Goal: Task Accomplishment & Management: Use online tool/utility

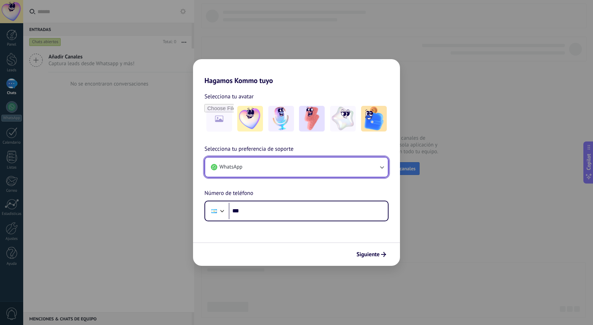
click at [285, 170] on button "WhatsApp" at bounding box center [296, 167] width 183 height 19
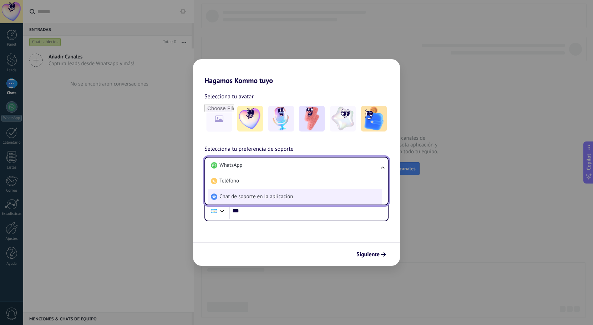
click at [272, 196] on span "Chat de soporte en la aplicación" at bounding box center [255, 196] width 73 height 7
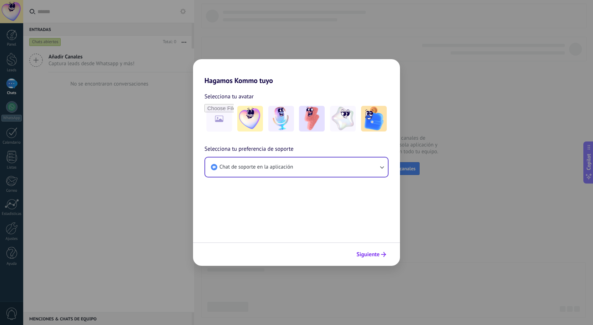
click at [373, 255] on span "Siguiente" at bounding box center [367, 254] width 23 height 5
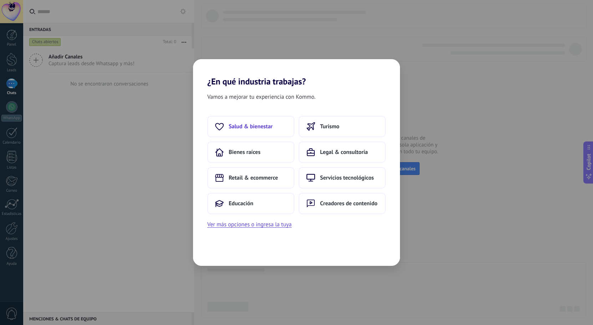
click at [271, 123] on span "Salud & bienestar" at bounding box center [251, 126] width 44 height 7
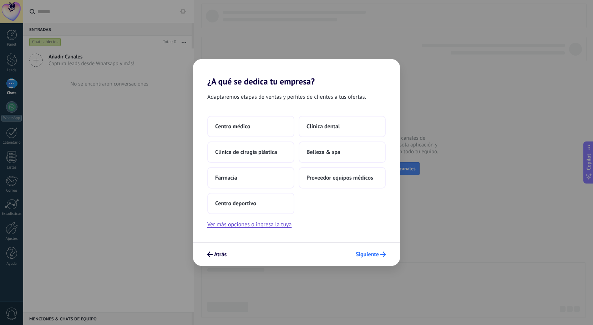
click at [373, 252] on span "Siguiente" at bounding box center [367, 254] width 23 height 5
click at [254, 123] on button "Centro médico" at bounding box center [250, 126] width 87 height 21
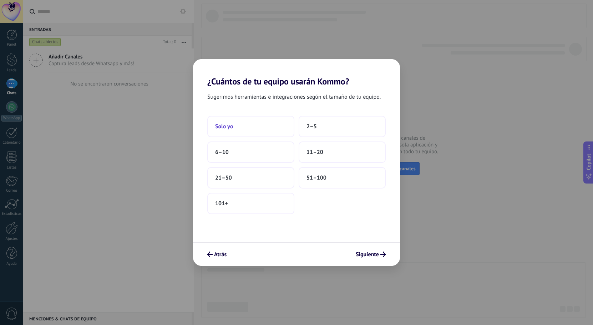
click at [234, 122] on button "Solo yo" at bounding box center [250, 126] width 87 height 21
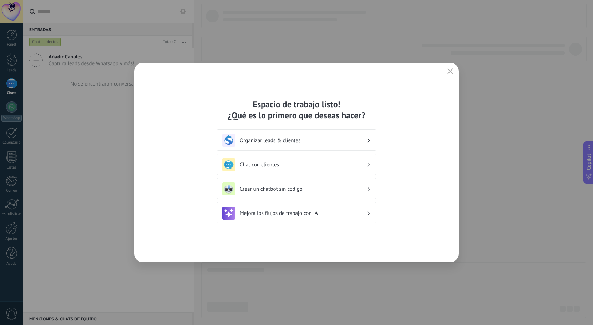
click at [306, 162] on h3 "Chat con clientes" at bounding box center [303, 165] width 127 height 7
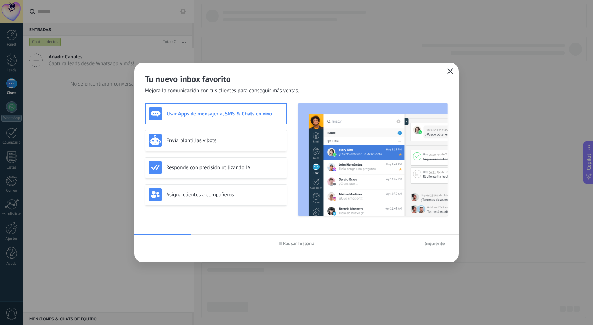
click at [451, 70] on use "button" at bounding box center [450, 70] width 5 height 5
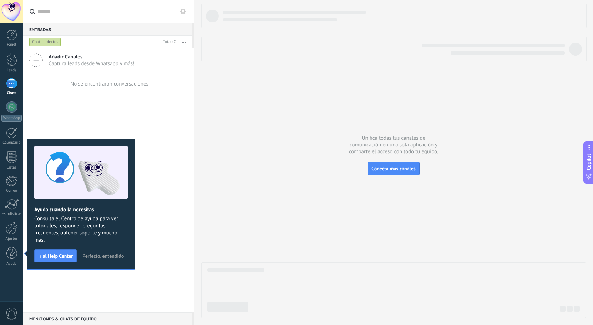
click at [106, 124] on div "Añadir Canales Captura leads desde Whatsapp y más! No se encontraron conversaci…" at bounding box center [108, 181] width 171 height 264
click at [97, 251] on button "Perfecto, entendido" at bounding box center [103, 256] width 48 height 11
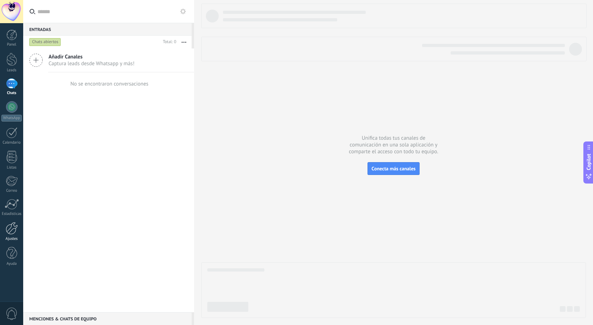
click at [14, 227] on div at bounding box center [12, 228] width 12 height 12
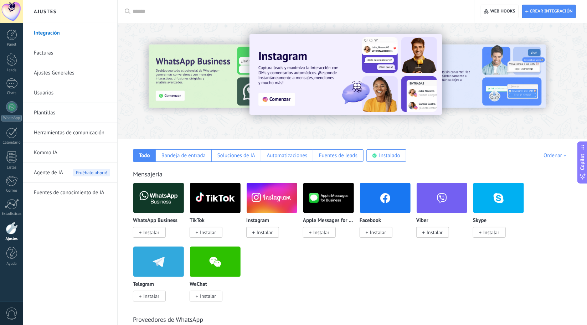
click at [66, 73] on link "Ajustes Generales" at bounding box center [72, 73] width 76 height 20
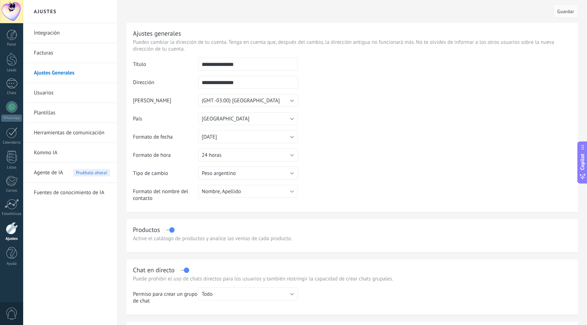
click at [39, 29] on link "Integración" at bounding box center [72, 33] width 76 height 20
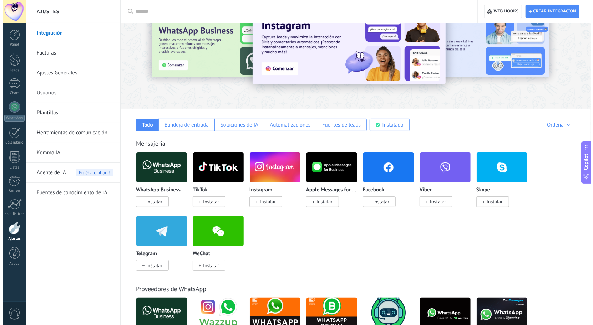
scroll to position [36, 0]
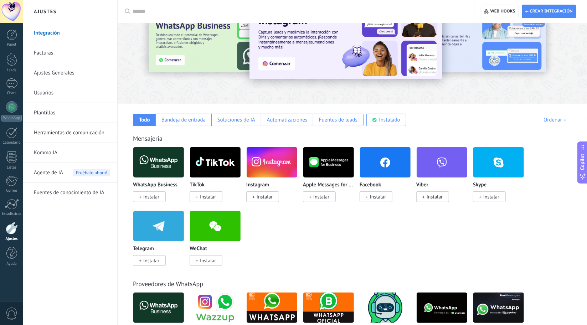
click at [210, 198] on span "Instalar" at bounding box center [208, 197] width 16 height 6
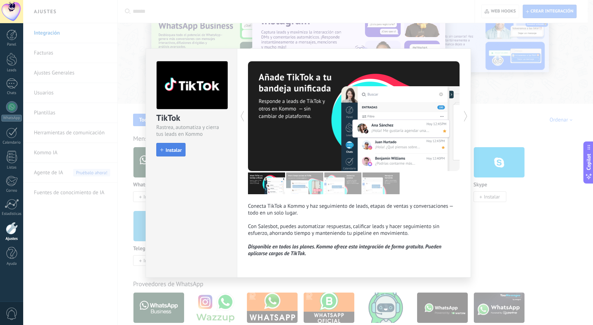
click at [174, 150] on span "Instalar" at bounding box center [174, 150] width 16 height 5
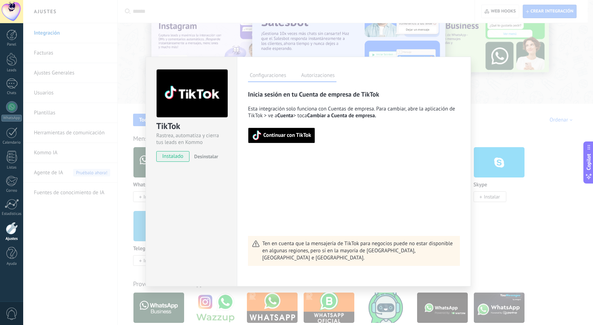
click at [307, 134] on span "Continuar con TikTok" at bounding box center [287, 135] width 48 height 5
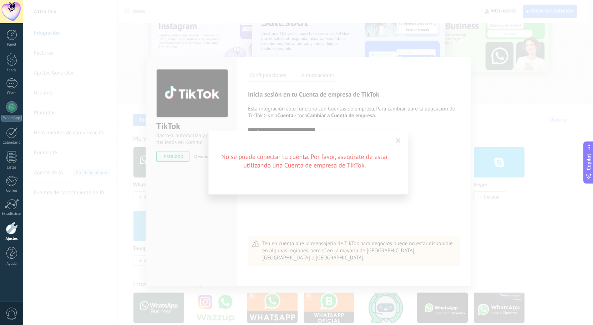
click at [402, 140] on span at bounding box center [398, 141] width 12 height 12
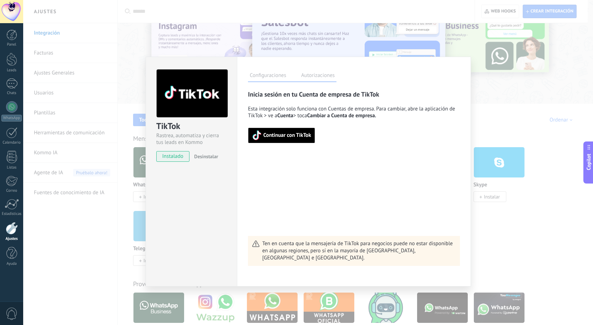
click at [292, 136] on span "Continuar con TikTok" at bounding box center [287, 135] width 48 height 5
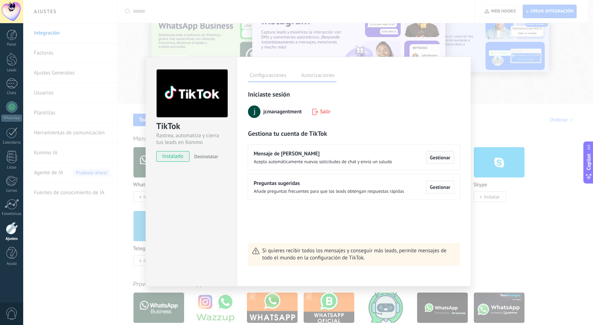
click at [436, 158] on span "Gestionar" at bounding box center [440, 157] width 20 height 5
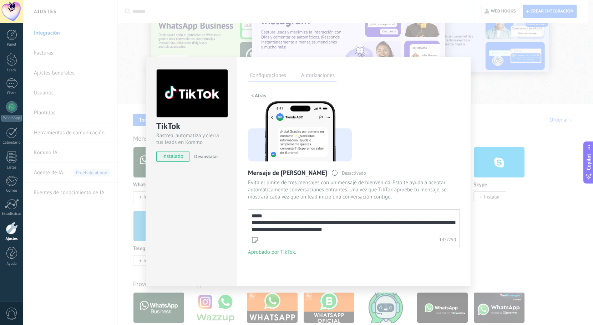
click at [357, 223] on textarea "**********" at bounding box center [353, 223] width 210 height 26
click at [364, 233] on textarea "**********" at bounding box center [353, 223] width 210 height 26
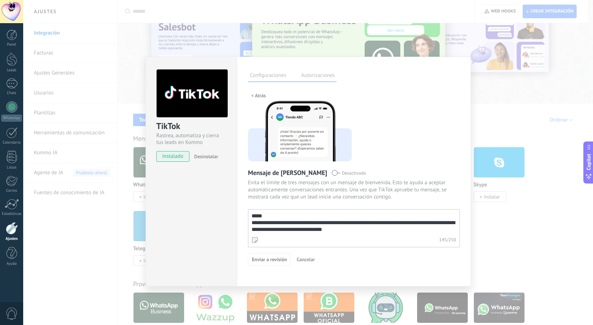
paste textarea "**********"
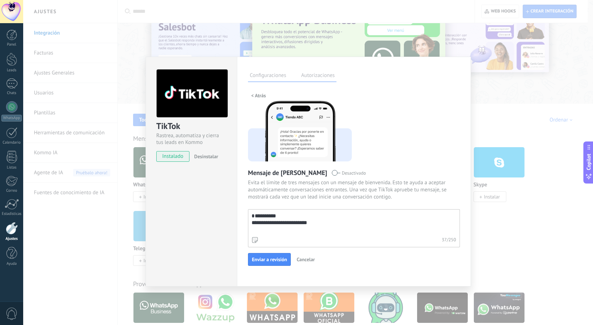
drag, startPoint x: 264, startPoint y: 213, endPoint x: 246, endPoint y: 213, distance: 18.2
click at [247, 213] on div "**********" at bounding box center [354, 172] width 234 height 230
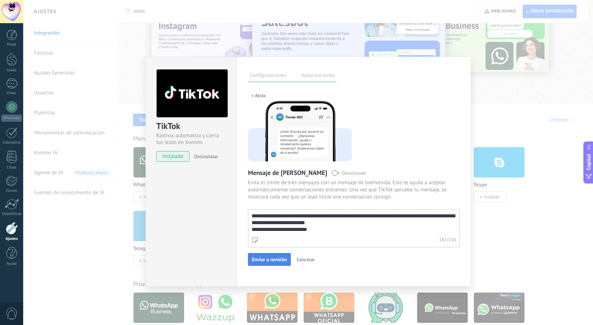
type textarea "**********"
click at [276, 258] on span "Enviar a revisión" at bounding box center [269, 259] width 35 height 5
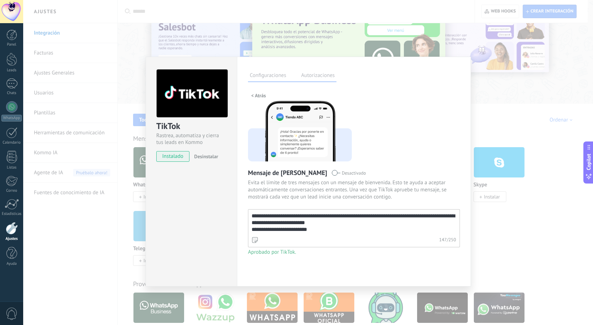
click at [510, 115] on div "**********" at bounding box center [308, 162] width 570 height 325
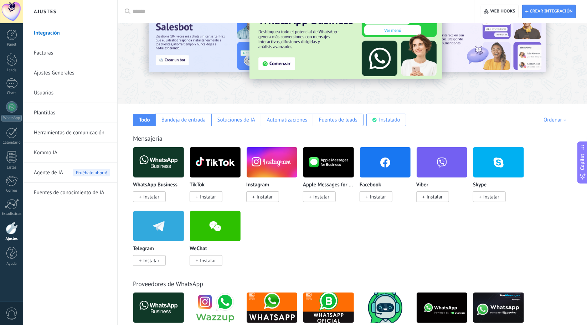
click at [199, 163] on img at bounding box center [215, 162] width 51 height 35
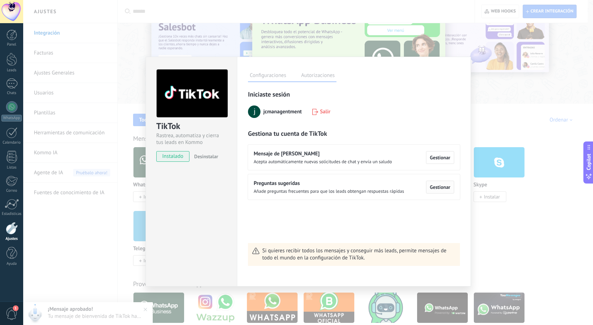
click at [439, 188] on span "Gestionar" at bounding box center [440, 187] width 20 height 5
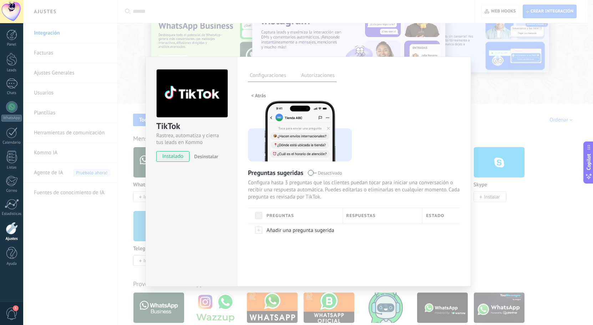
click at [256, 216] on span at bounding box center [258, 215] width 7 height 7
click at [261, 215] on span at bounding box center [258, 215] width 7 height 7
click at [260, 232] on div at bounding box center [255, 230] width 15 height 14
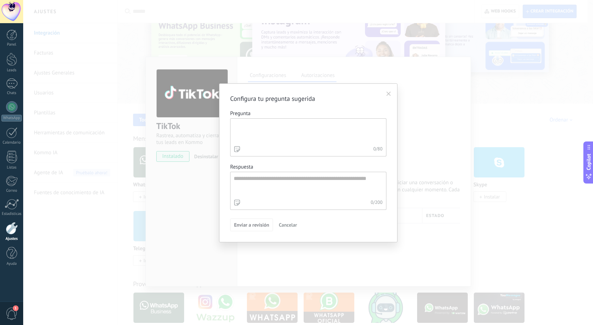
click at [298, 127] on textarea "Pregunta 0 / 80" at bounding box center [307, 132] width 154 height 26
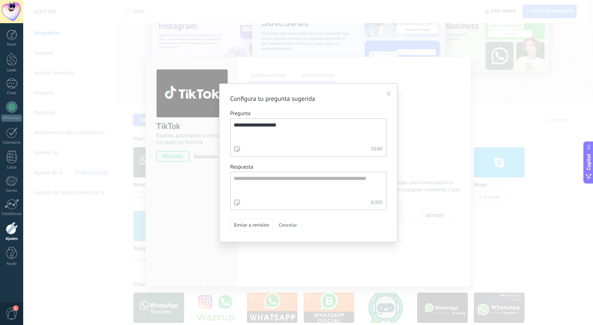
type textarea "**********"
click at [326, 196] on textarea "Respuesta 0 / 200" at bounding box center [307, 185] width 154 height 26
paste textarea "**********"
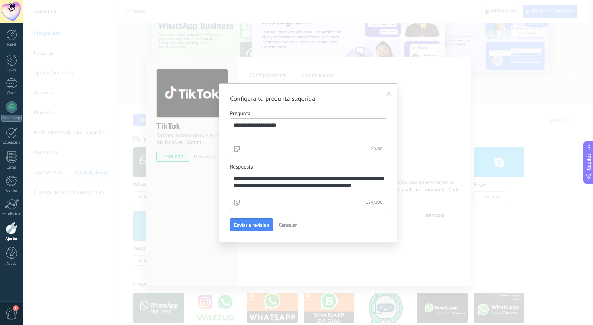
paste textarea "**********"
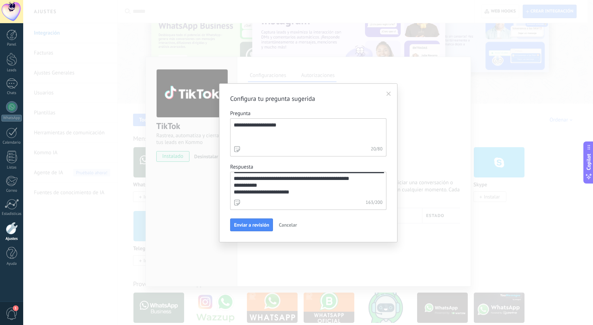
drag, startPoint x: 261, startPoint y: 189, endPoint x: 243, endPoint y: 188, distance: 17.5
click at [243, 188] on textarea "**********" at bounding box center [307, 185] width 154 height 26
type textarea "**********"
click at [254, 220] on button "Enviar a revisión" at bounding box center [251, 225] width 43 height 13
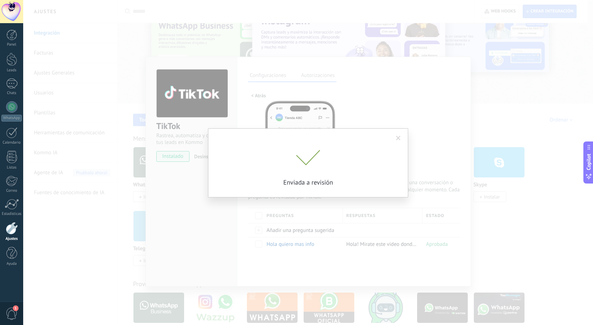
click at [401, 137] on span at bounding box center [398, 138] width 12 height 12
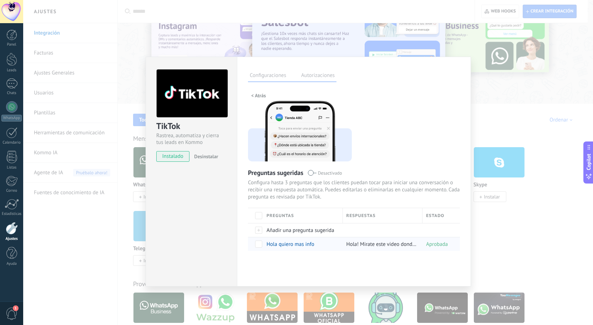
click at [258, 241] on span at bounding box center [258, 244] width 7 height 7
click at [462, 174] on div "Configuraciones Autorizaciones [PERSON_NAME] registra a los usuarios que han co…" at bounding box center [354, 172] width 234 height 230
click at [495, 117] on div "TikTok Rastrea, automatiza y cierra tus leads en Kommo instalado Desinstalar Co…" at bounding box center [308, 162] width 570 height 325
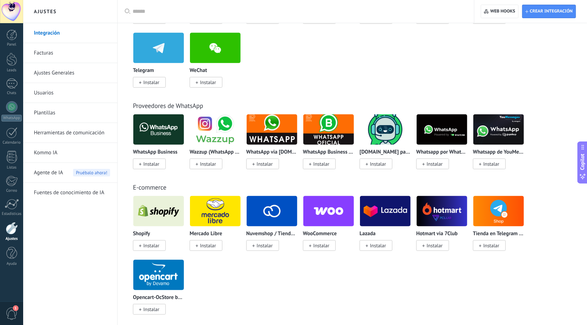
scroll to position [0, 0]
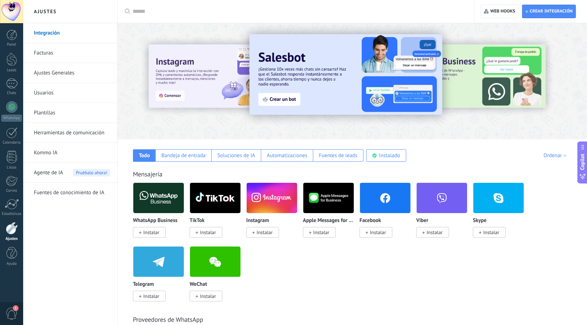
click at [55, 75] on link "Ajustes Generales" at bounding box center [72, 73] width 76 height 20
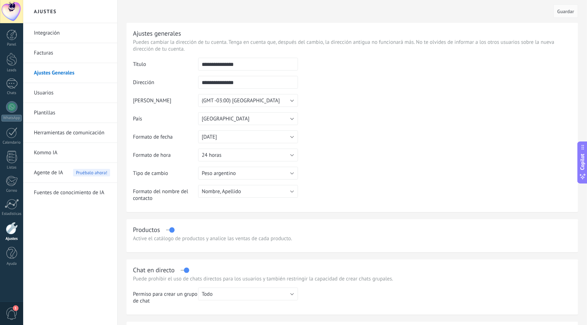
click at [53, 58] on link "Facturas" at bounding box center [72, 53] width 76 height 20
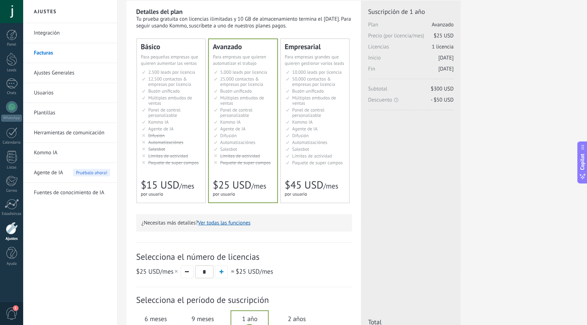
scroll to position [107, 0]
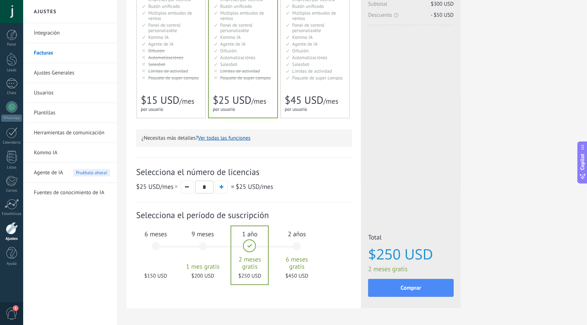
click at [156, 243] on div "6 meses $150 USD" at bounding box center [156, 250] width 39 height 50
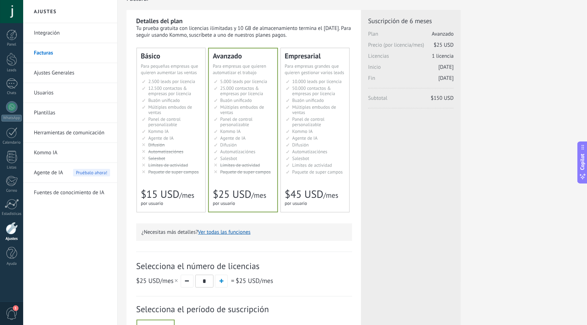
scroll to position [0, 0]
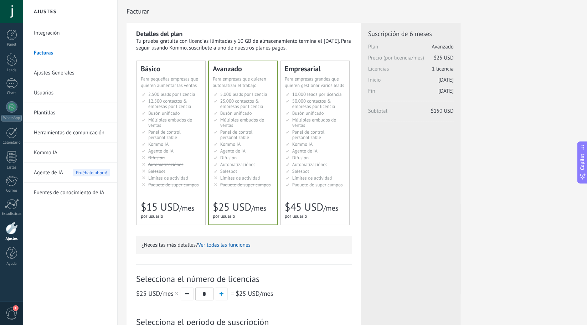
click at [294, 149] on span "Agente de IA" at bounding box center [304, 151] width 25 height 6
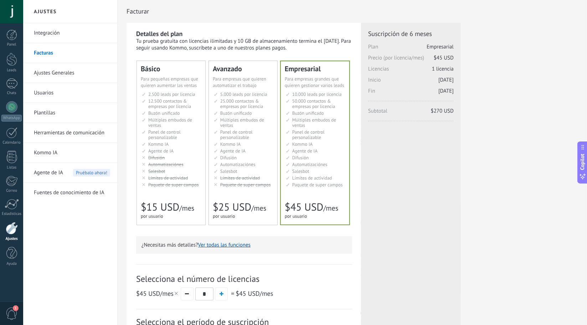
click at [63, 36] on link "Integración" at bounding box center [72, 33] width 76 height 20
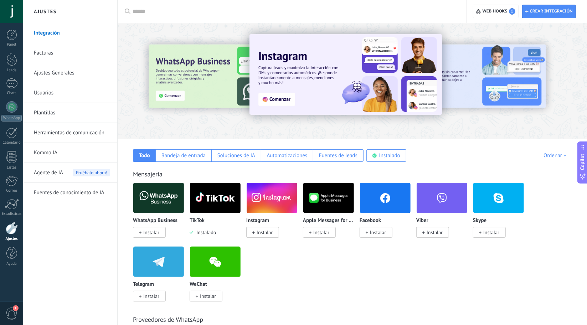
click at [55, 112] on link "Plantillas" at bounding box center [72, 113] width 76 height 20
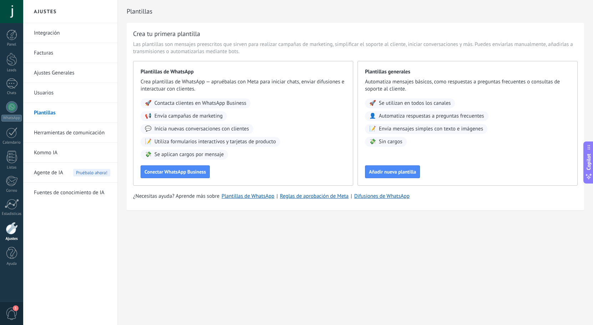
click at [88, 134] on link "Herramientas de comunicación" at bounding box center [72, 133] width 76 height 20
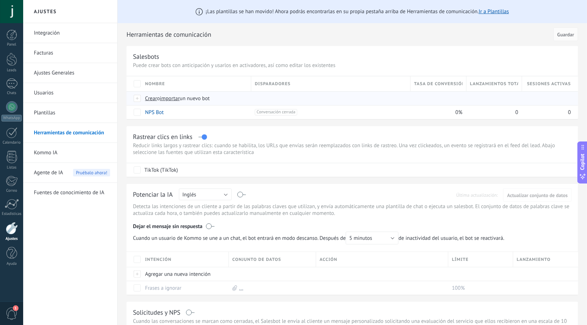
click at [149, 100] on span "Crear" at bounding box center [151, 98] width 12 height 7
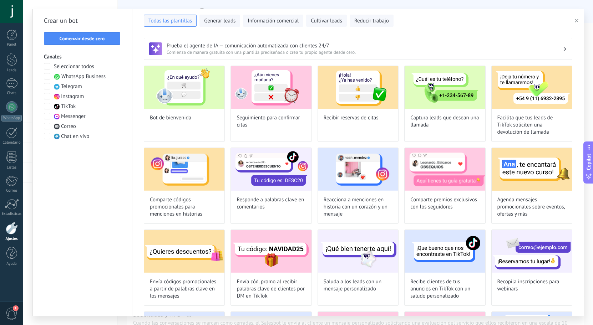
click at [69, 105] on span "TikTok" at bounding box center [68, 106] width 15 height 7
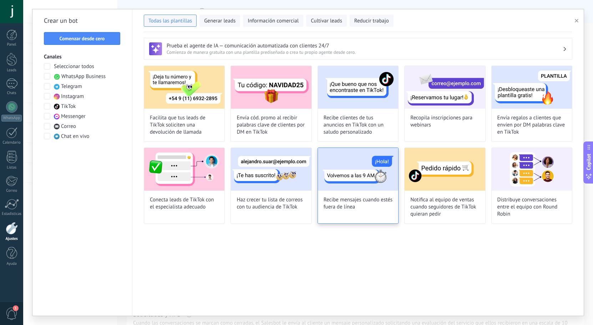
click at [353, 184] on img at bounding box center [358, 169] width 80 height 43
type input "**********"
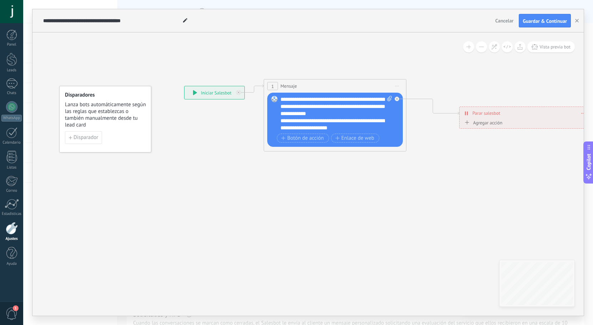
click at [350, 117] on div "**********" at bounding box center [336, 114] width 112 height 36
click at [292, 108] on div "**********" at bounding box center [336, 114] width 112 height 36
click at [90, 134] on button "Disparador" at bounding box center [83, 137] width 37 height 13
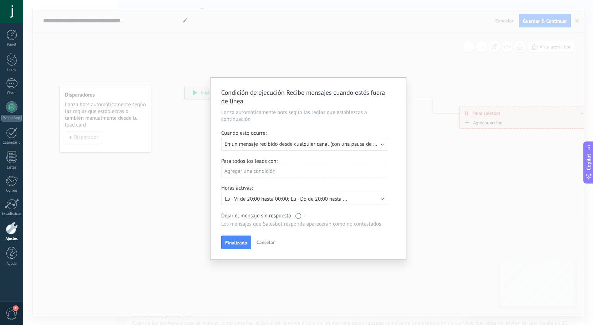
click at [256, 143] on span "En un mensaje recibido desde cualquier canal (con una pausa de un día)" at bounding box center [306, 144] width 164 height 7
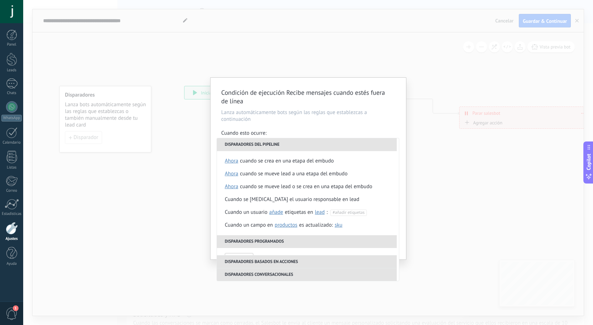
click at [281, 121] on p "Lanza automáticamente bots según las reglas que establezcas a continuación" at bounding box center [308, 116] width 174 height 14
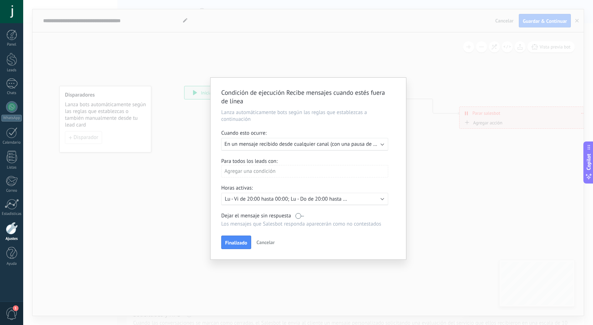
click at [278, 142] on span "En un mensaje recibido desde cualquier canal (con una pausa de Un día)" at bounding box center [306, 144] width 165 height 7
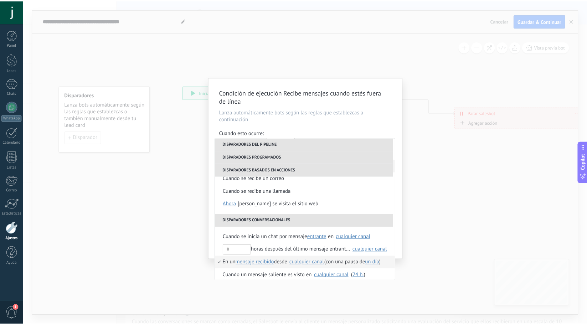
scroll to position [168, 0]
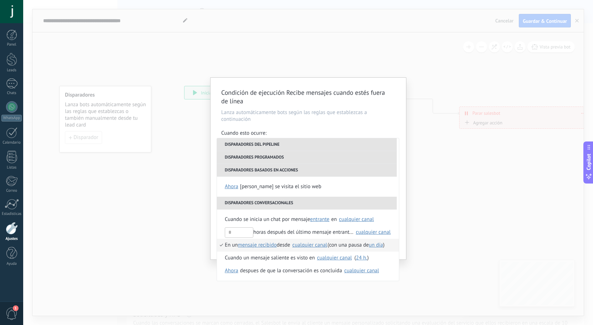
click at [174, 171] on div "Condición de ejecución Recibe mensajes cuando estés fuera de línea Lanza automá…" at bounding box center [308, 162] width 570 height 325
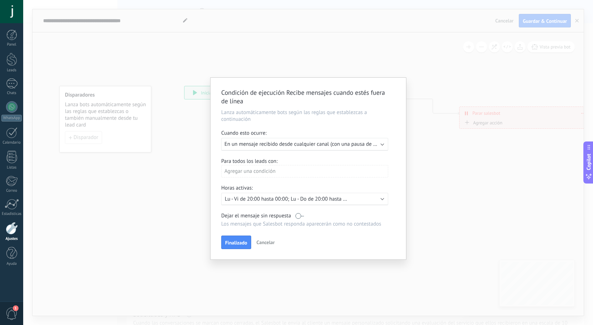
click at [178, 170] on div "Condición de ejecución Recibe mensajes cuando estés fuera de línea Lanza automá…" at bounding box center [308, 162] width 570 height 325
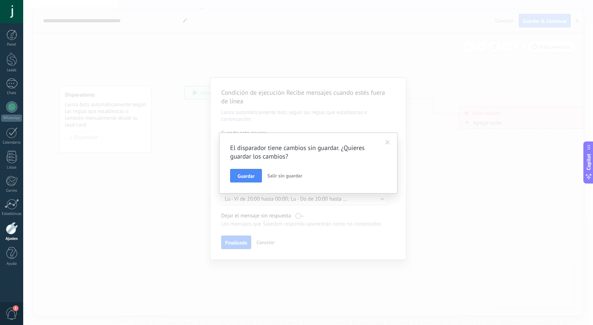
click at [276, 174] on span "Salir sin guardar" at bounding box center [284, 176] width 35 height 6
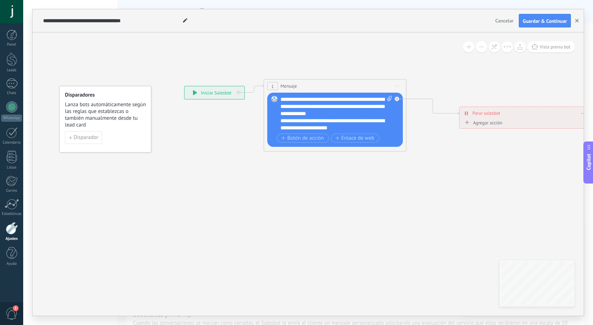
click at [575, 22] on use "button" at bounding box center [577, 21] width 4 height 4
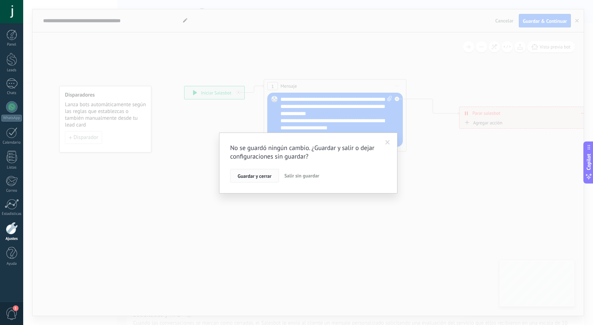
click at [265, 174] on span "Guardar y cerrar" at bounding box center [255, 176] width 34 height 5
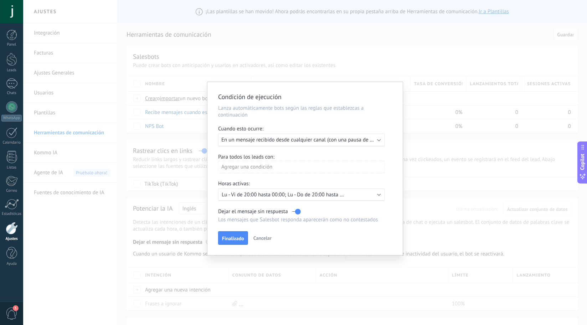
click at [187, 116] on div "Condición de ejecución Lanza automáticamente bots según las reglas que establez…" at bounding box center [305, 162] width 564 height 325
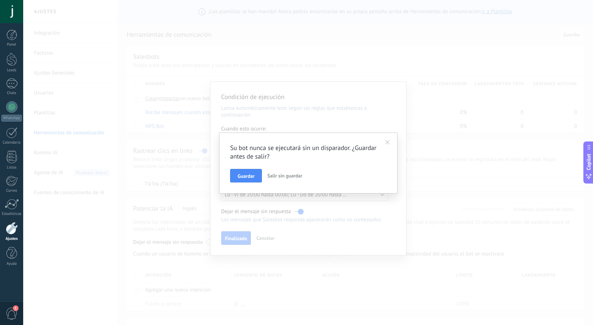
click at [281, 177] on span "Salir sin guardar" at bounding box center [284, 176] width 35 height 6
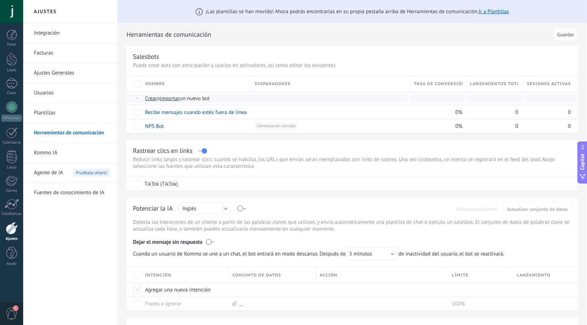
click at [152, 98] on span "Crear" at bounding box center [151, 98] width 12 height 7
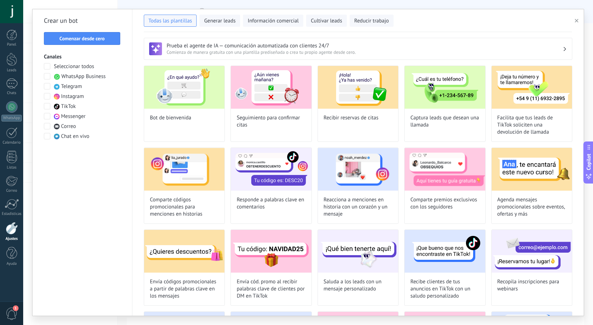
click at [93, 96] on div "Seleccionar todos WhatsApp Business Telegram Instagram TikTok Messenger Correo …" at bounding box center [82, 101] width 77 height 77
click at [80, 97] on span "Instagram" at bounding box center [72, 96] width 23 height 7
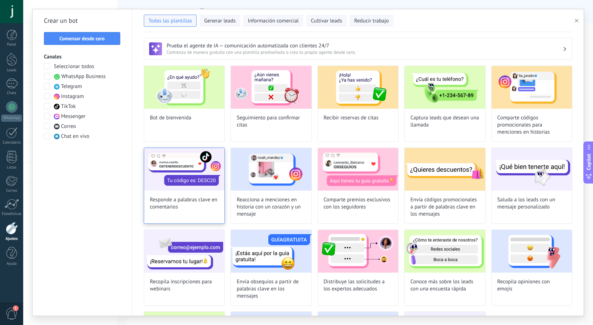
click at [169, 173] on img at bounding box center [184, 169] width 80 height 43
type input "**********"
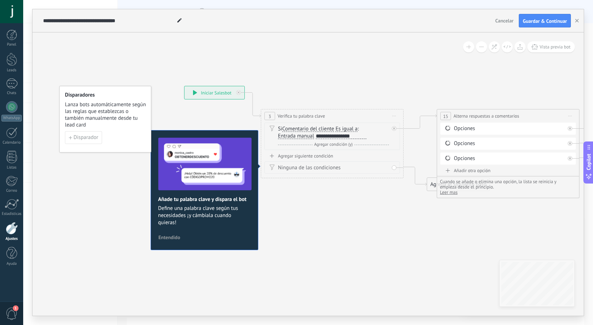
click at [349, 117] on div "**********" at bounding box center [332, 116] width 142 height 13
click at [336, 128] on div "Si Comentario del cliente Mensaje del cliente Comentario del cliente El cliente…" at bounding box center [333, 133] width 111 height 14
click at [346, 127] on span "Es igual a" at bounding box center [346, 129] width 22 height 6
click at [346, 127] on button "Es igual a" at bounding box center [376, 129] width 89 height 13
click at [353, 169] on div "Ninguna de las condiciones" at bounding box center [333, 167] width 111 height 7
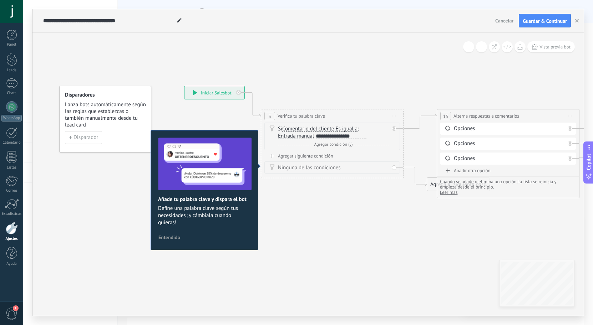
click at [174, 235] on span "Entendido" at bounding box center [169, 237] width 22 height 5
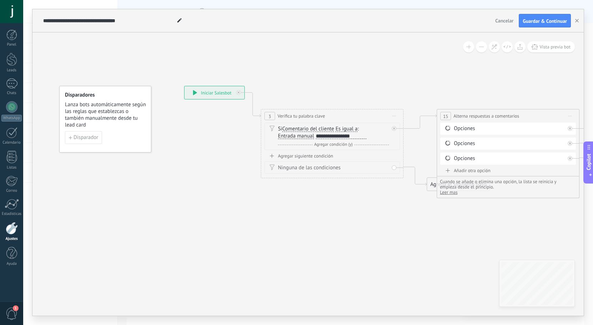
click at [329, 117] on div "**********" at bounding box center [332, 116] width 142 height 13
click at [285, 112] on div "**********" at bounding box center [332, 116] width 142 height 13
click at [351, 138] on div "**********" at bounding box center [341, 136] width 51 height 6
click at [358, 137] on div "**********" at bounding box center [341, 136] width 51 height 6
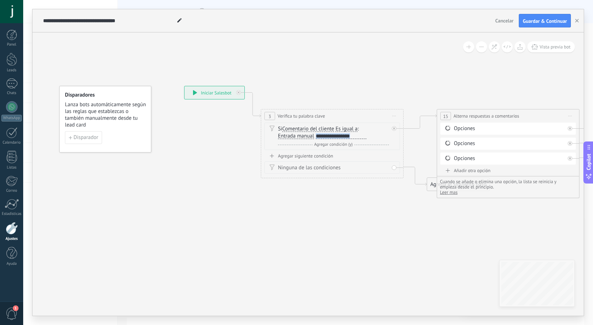
click at [358, 137] on div "**********" at bounding box center [341, 136] width 51 height 6
click at [372, 160] on div "Agregar siguiente condición Ninguna de las condiciones" at bounding box center [332, 163] width 136 height 21
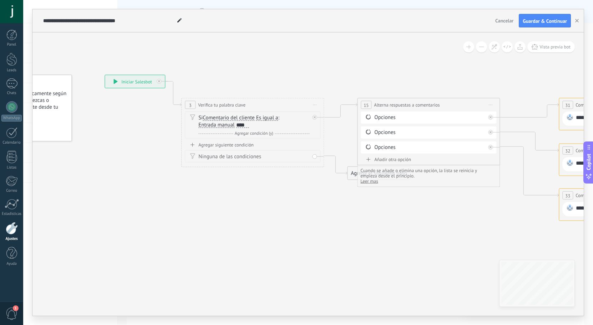
drag, startPoint x: 367, startPoint y: 229, endPoint x: 289, endPoint y: 203, distance: 82.5
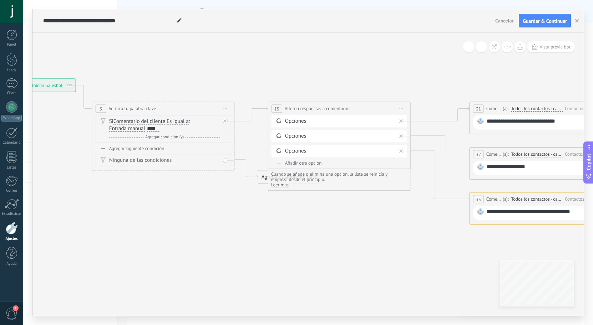
drag, startPoint x: 329, startPoint y: 192, endPoint x: 318, endPoint y: 192, distance: 10.7
click at [318, 192] on icon at bounding box center [543, 151] width 1413 height 503
drag, startPoint x: 375, startPoint y: 211, endPoint x: 342, endPoint y: 204, distance: 33.5
click at [342, 204] on icon at bounding box center [538, 151] width 1413 height 503
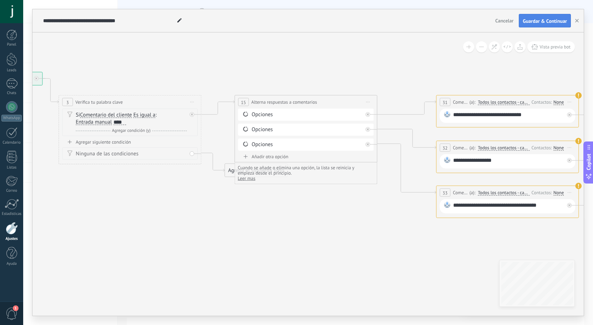
click at [553, 25] on button "Guardar & Continuar" at bounding box center [545, 21] width 52 height 14
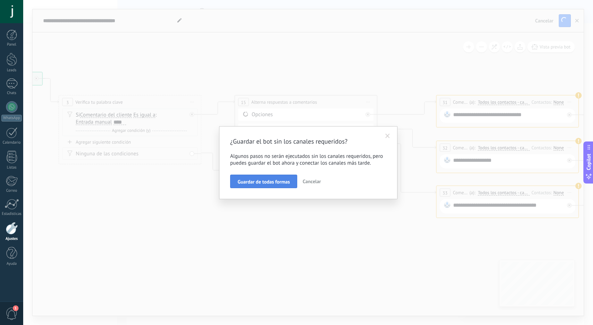
click at [258, 182] on span "Guardar de todas formas" at bounding box center [264, 181] width 52 height 5
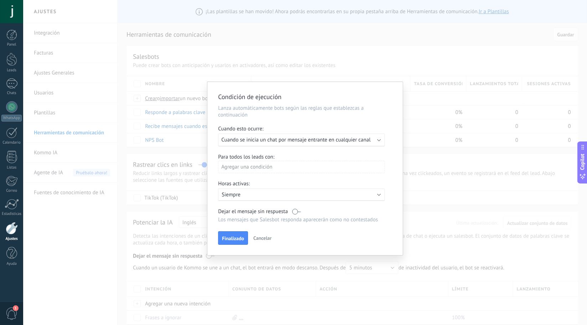
click at [269, 138] on span "Cuando se inicia un chat por mensaje entrante en cualquier canal" at bounding box center [296, 140] width 149 height 7
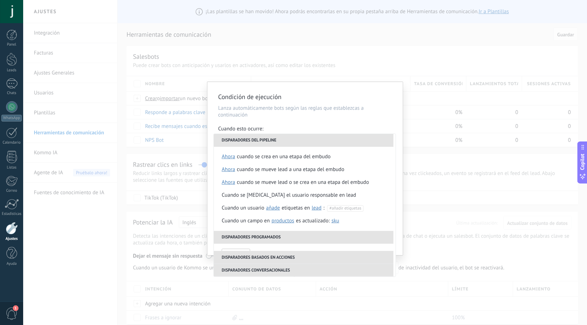
click at [278, 121] on div "Condición de ejecución Lanza automáticamente bots según las reglas que establez…" at bounding box center [305, 168] width 195 height 173
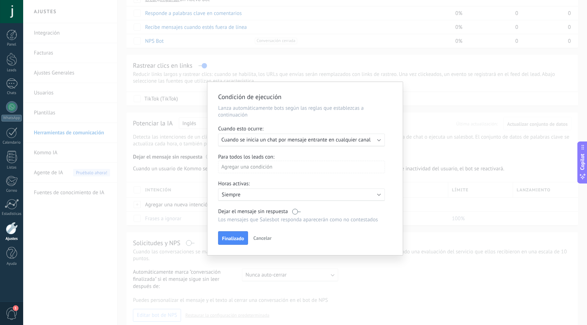
scroll to position [107, 0]
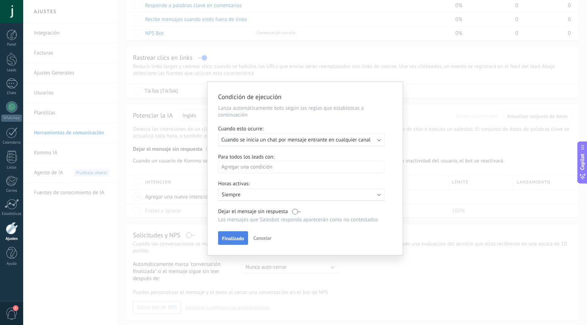
click at [236, 236] on span "Finalizado" at bounding box center [233, 238] width 22 height 5
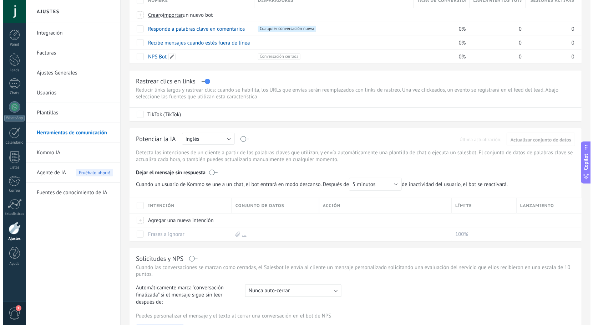
scroll to position [0, 0]
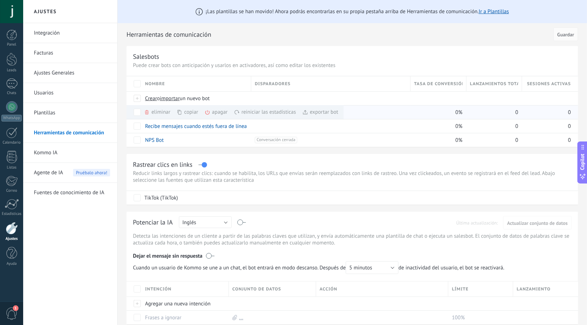
click at [355, 113] on div "+1 Cualquier conversación nueva +0" at bounding box center [331, 112] width 152 height 6
click at [160, 112] on link "Responde a palabras clave en comentarios" at bounding box center [193, 112] width 97 height 7
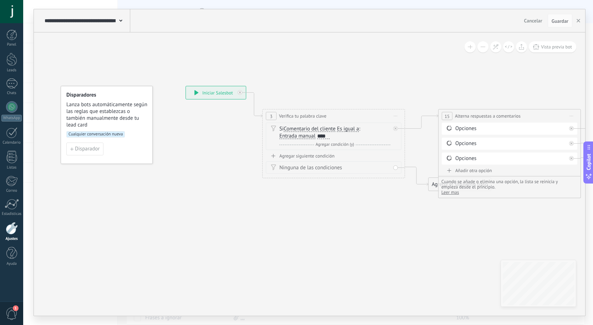
click at [220, 92] on div "**********" at bounding box center [216, 92] width 60 height 13
click at [202, 94] on div "**********" at bounding box center [216, 92] width 60 height 13
click at [331, 117] on div "**********" at bounding box center [334, 116] width 142 height 13
click at [347, 146] on span "Agregar condición (y)" at bounding box center [335, 144] width 42 height 5
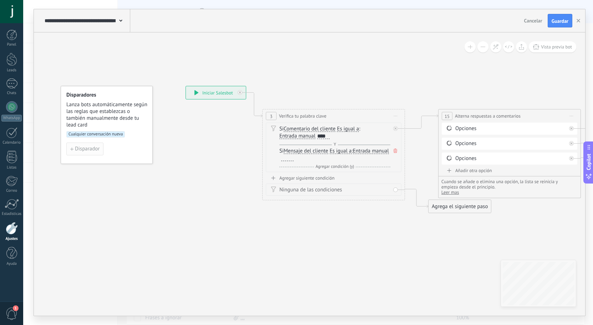
click at [81, 145] on button "Disparador" at bounding box center [84, 149] width 37 height 13
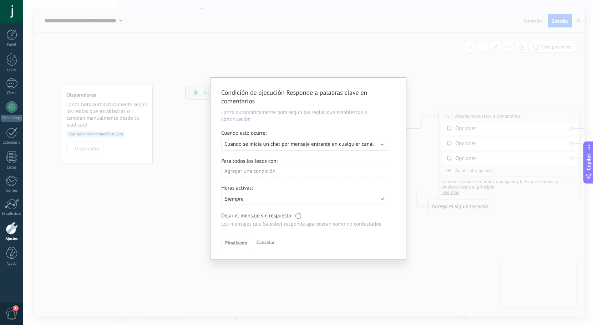
click at [275, 169] on div "Agregar una condición" at bounding box center [304, 171] width 167 height 12
click at [321, 155] on div at bounding box center [308, 169] width 196 height 183
click at [320, 144] on span "Cuando se inicia un chat por mensaje entrante en cualquier canal" at bounding box center [298, 144] width 149 height 7
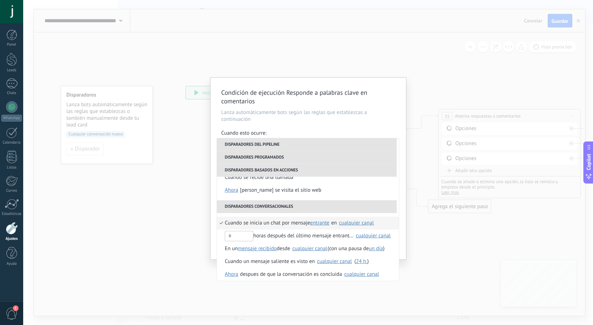
scroll to position [168, 0]
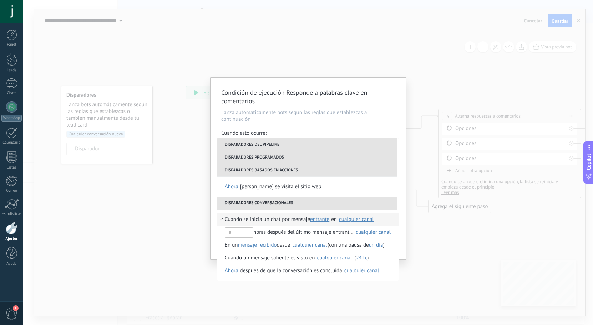
click at [331, 98] on h2 "Condición de ejecución Responde a palabras clave en comentarios" at bounding box center [304, 96] width 167 height 17
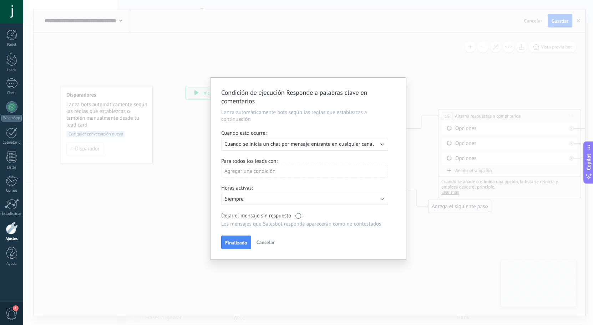
click at [397, 60] on div "Condición de ejecución Responde a palabras clave en comentarios Lanza automátic…" at bounding box center [308, 162] width 570 height 325
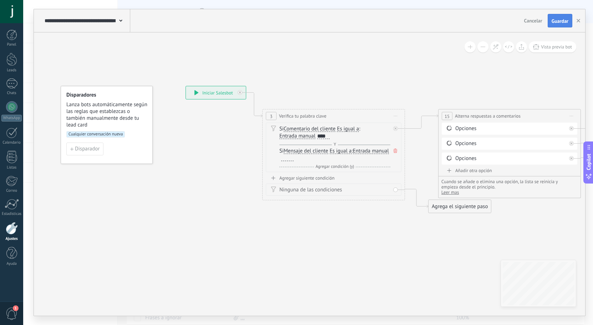
click at [563, 21] on span "Guardar" at bounding box center [559, 21] width 17 height 5
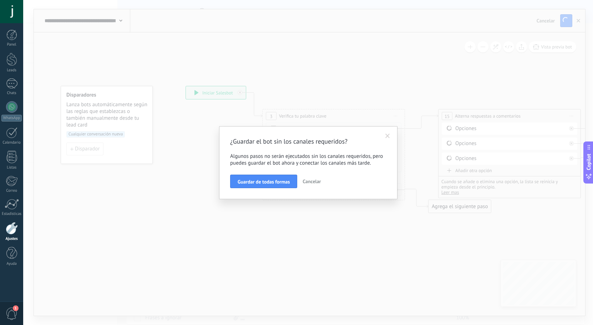
click at [387, 134] on span at bounding box center [387, 136] width 5 height 5
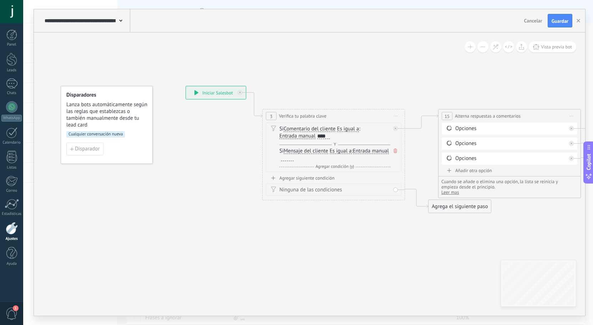
click at [469, 129] on div "Opciones" at bounding box center [510, 128] width 111 height 7
click at [472, 129] on div "Opciones" at bounding box center [510, 128] width 111 height 7
drag, startPoint x: 480, startPoint y: 103, endPoint x: 393, endPoint y: 100, distance: 86.8
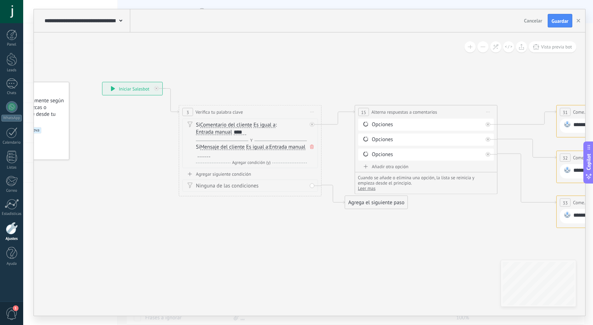
click at [405, 109] on span "Alterna respuestas a comentarios" at bounding box center [404, 112] width 66 height 7
click at [398, 126] on div "Opciones" at bounding box center [427, 124] width 111 height 7
click at [388, 126] on div "Opciones" at bounding box center [427, 124] width 111 height 7
click at [374, 185] on span "Leer mas" at bounding box center [366, 188] width 17 height 6
click at [390, 171] on div "Añadir otra opción Límite de 100 opciones alcanzado" at bounding box center [426, 168] width 136 height 9
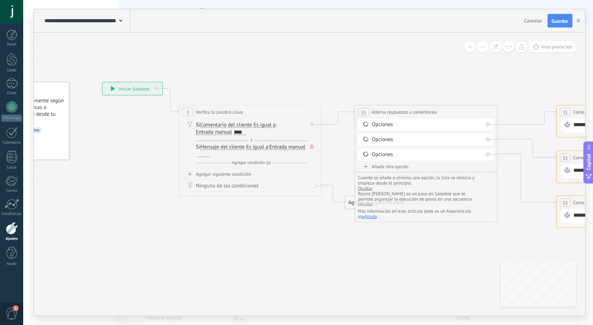
click at [370, 185] on span "Ocultar" at bounding box center [365, 188] width 15 height 6
click at [396, 185] on div "Cuando se añade o elimina una opción, la lista se reinicia y empieza desde el p…" at bounding box center [426, 183] width 136 height 16
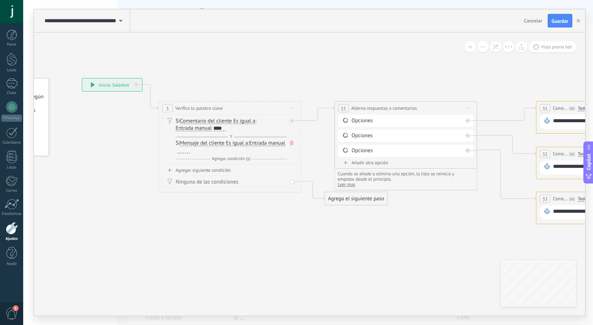
drag, startPoint x: 376, startPoint y: 230, endPoint x: 333, endPoint y: 224, distance: 43.6
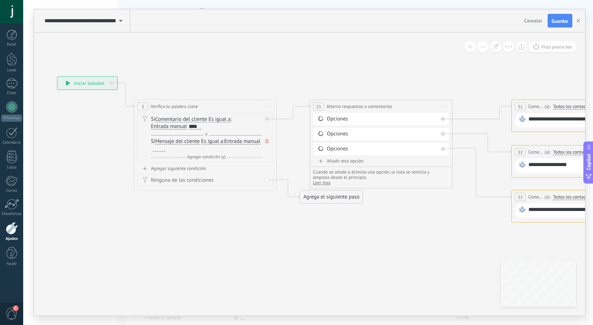
click at [345, 176] on span "Cuando se añade o elimina una opción, la lista se reinicia y empieza desde el p…" at bounding box center [371, 174] width 117 height 11
click at [333, 147] on div "Opciones" at bounding box center [382, 149] width 111 height 7
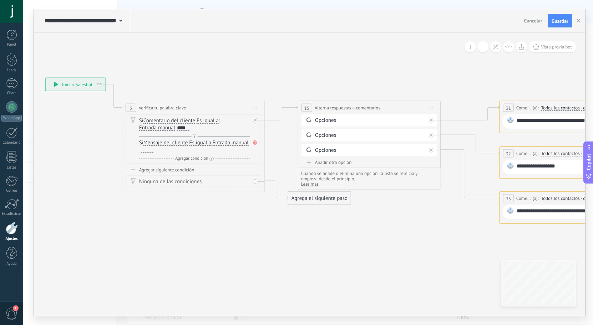
drag, startPoint x: 443, startPoint y: 215, endPoint x: 322, endPoint y: 212, distance: 121.0
click at [321, 213] on icon at bounding box center [573, 150] width 1413 height 503
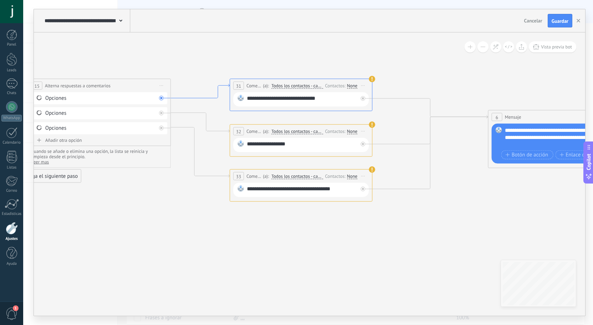
drag, startPoint x: 366, startPoint y: 106, endPoint x: 222, endPoint y: 90, distance: 145.7
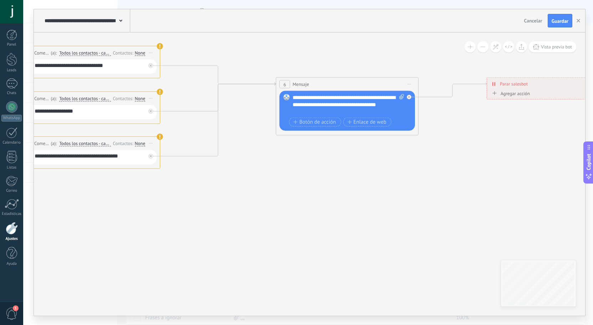
drag, startPoint x: 436, startPoint y: 196, endPoint x: 207, endPoint y: 180, distance: 228.8
click at [207, 180] on icon at bounding box center [91, 95] width 1413 height 503
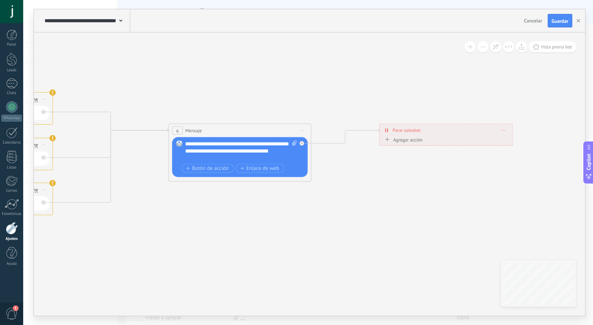
drag, startPoint x: 304, startPoint y: 187, endPoint x: 403, endPoint y: 218, distance: 104.1
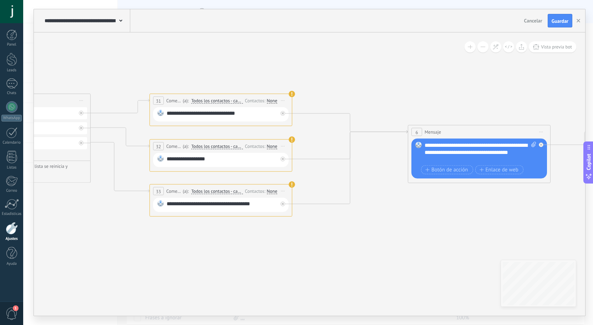
drag, startPoint x: 360, startPoint y: 213, endPoint x: 432, endPoint y: 207, distance: 73.0
click at [427, 208] on icon at bounding box center [223, 143] width 1413 height 503
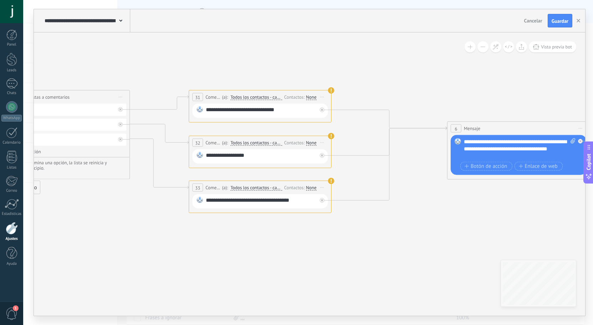
click at [241, 154] on div "**********" at bounding box center [261, 156] width 111 height 9
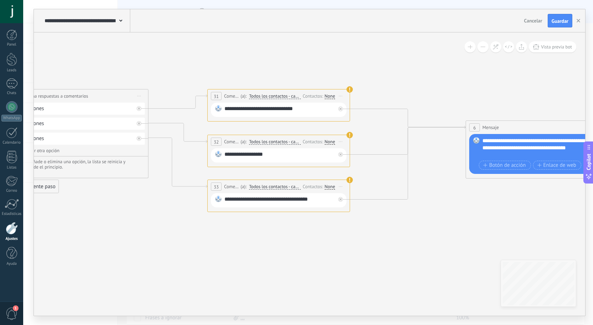
drag, startPoint x: 222, startPoint y: 176, endPoint x: 316, endPoint y: 174, distance: 93.5
click at [345, 190] on icon at bounding box center [281, 139] width 1413 height 503
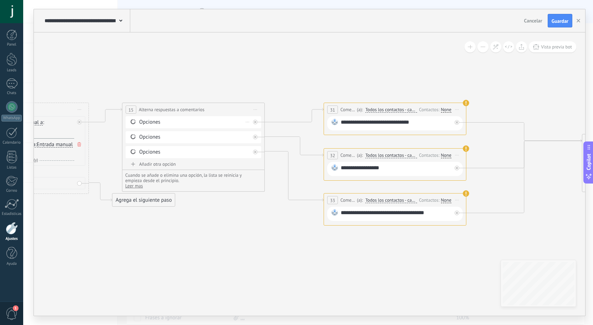
click at [169, 126] on div "Opciones" at bounding box center [194, 122] width 136 height 12
click at [158, 121] on div "Opciones" at bounding box center [194, 122] width 111 height 7
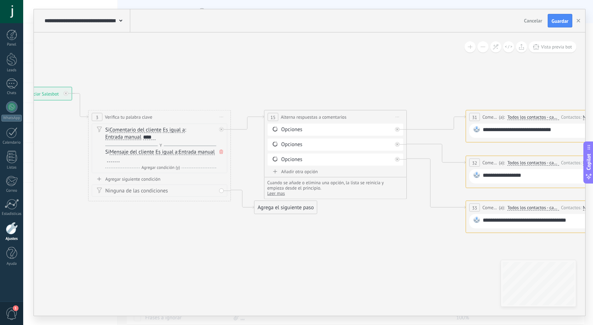
drag, startPoint x: 169, startPoint y: 168, endPoint x: 262, endPoint y: 179, distance: 93.8
click at [263, 179] on icon at bounding box center [539, 160] width 1413 height 503
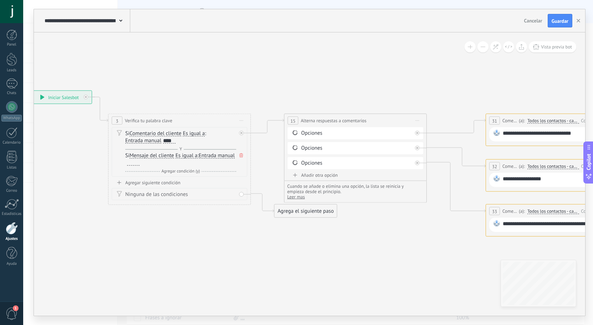
click at [203, 142] on div "Si Comentario del cliente Mensaje del cliente Comentario del cliente El cliente…" at bounding box center [180, 137] width 111 height 14
click at [242, 152] on span at bounding box center [241, 156] width 7 height 8
click at [269, 153] on icon at bounding box center [559, 163] width 1413 height 503
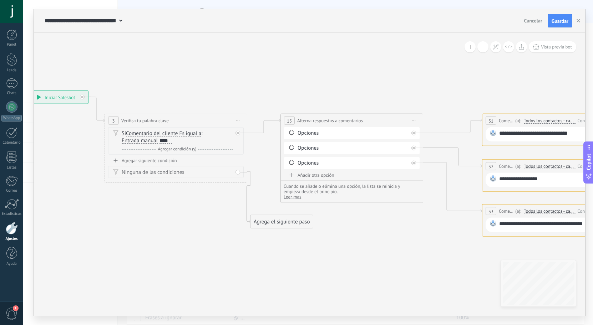
drag, startPoint x: 272, startPoint y: 188, endPoint x: 240, endPoint y: 234, distance: 55.3
click at [250, 228] on div "Agrega el siguiente paso" at bounding box center [281, 222] width 62 height 12
click at [304, 130] on div "Opciones" at bounding box center [352, 133] width 111 height 7
click at [292, 132] on icon at bounding box center [291, 132] width 6 height 7
click at [290, 159] on icon at bounding box center [291, 162] width 6 height 7
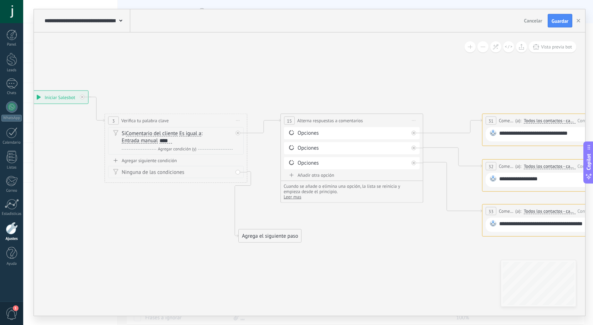
click at [291, 176] on div "Añadir otra opción" at bounding box center [352, 175] width 136 height 6
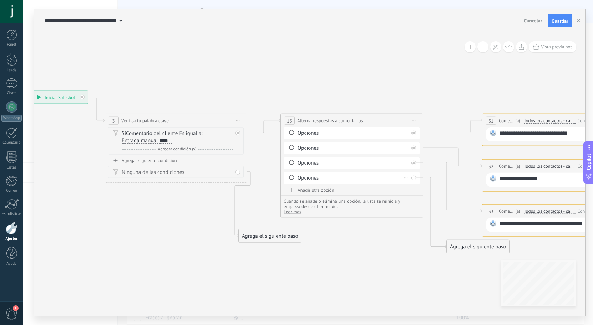
click at [406, 175] on div "Borrar" at bounding box center [406, 178] width 8 height 10
click at [416, 186] on div "Borrar" at bounding box center [417, 188] width 32 height 12
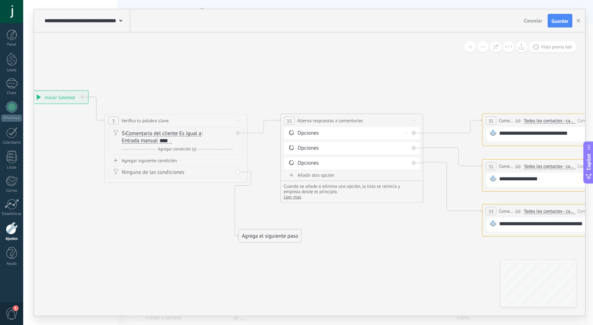
click at [407, 133] on icon at bounding box center [406, 133] width 4 height 1
click at [413, 142] on div "Borrar" at bounding box center [417, 143] width 32 height 12
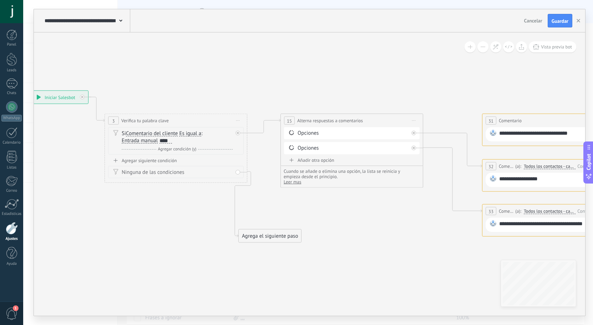
click at [406, 150] on div "Opciones" at bounding box center [352, 148] width 111 height 7
click at [407, 146] on div "Opciones" at bounding box center [352, 148] width 111 height 7
click at [413, 148] on icon at bounding box center [413, 148] width 2 height 2
drag, startPoint x: 360, startPoint y: 183, endPoint x: 341, endPoint y: 183, distance: 18.9
click at [336, 181] on icon at bounding box center [555, 172] width 1413 height 520
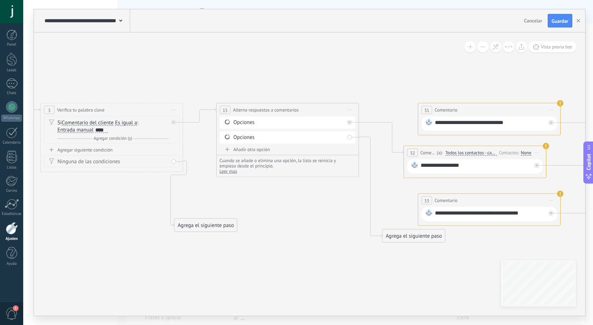
drag, startPoint x: 439, startPoint y: 158, endPoint x: 427, endPoint y: 157, distance: 12.5
click at [427, 157] on div "**********" at bounding box center [474, 162] width 143 height 32
click at [555, 27] on div "**********" at bounding box center [309, 20] width 551 height 23
click at [556, 24] on span "Guardar" at bounding box center [559, 21] width 17 height 5
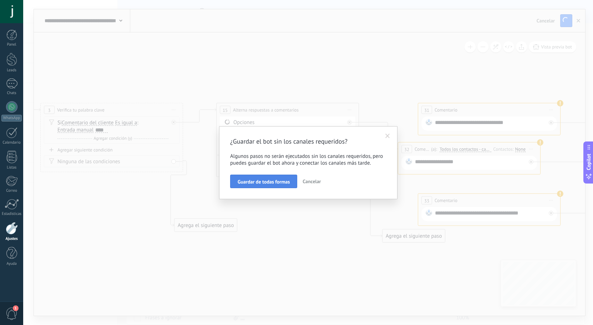
click at [268, 178] on button "Guardar de todas formas" at bounding box center [263, 182] width 67 height 14
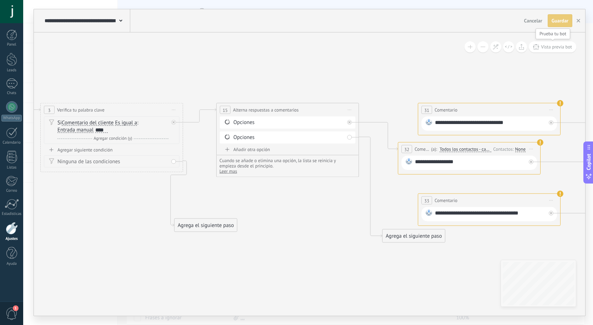
click at [535, 49] on icon at bounding box center [536, 46] width 6 height 5
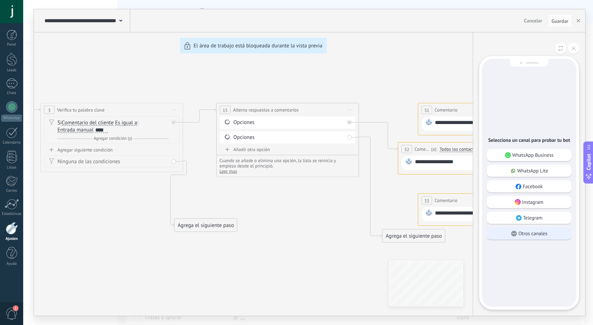
click at [546, 236] on p "Otros canales" at bounding box center [532, 233] width 29 height 6
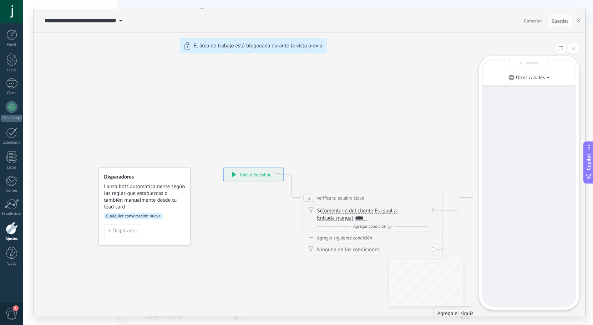
click at [251, 176] on div "**********" at bounding box center [309, 162] width 551 height 307
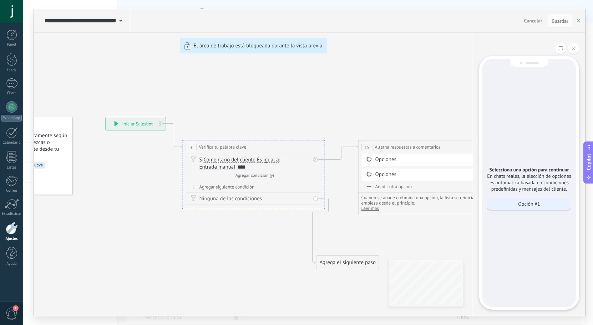
click at [530, 202] on p "Opción #1" at bounding box center [529, 204] width 22 height 6
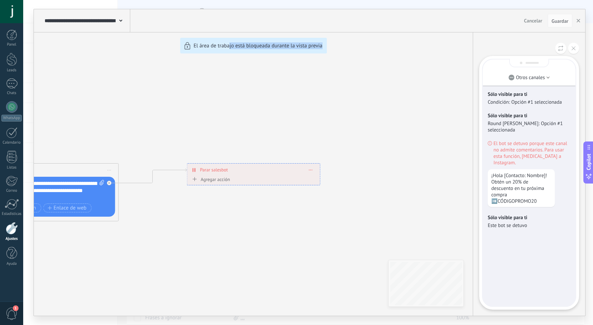
drag, startPoint x: 254, startPoint y: 226, endPoint x: 378, endPoint y: 215, distance: 124.6
click at [378, 215] on div "**********" at bounding box center [309, 162] width 551 height 307
click at [264, 217] on div "**********" at bounding box center [309, 162] width 551 height 307
drag, startPoint x: 250, startPoint y: 211, endPoint x: 373, endPoint y: 206, distance: 122.8
